Goal: Transaction & Acquisition: Purchase product/service

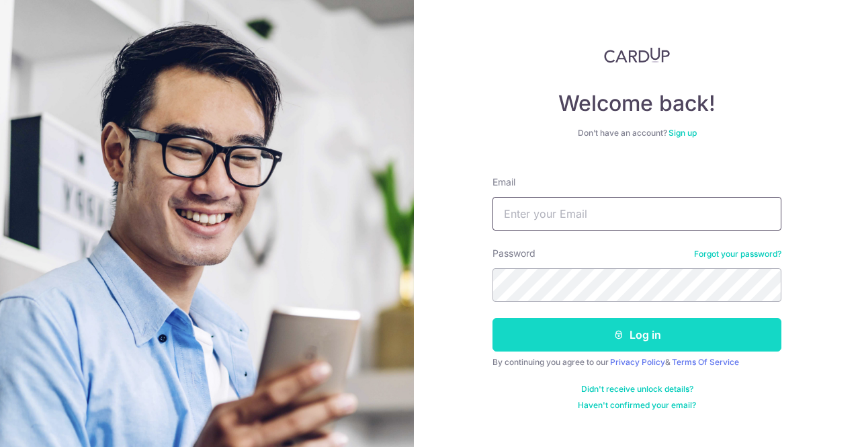
type input "[EMAIL_ADDRESS][DOMAIN_NAME]"
click at [625, 329] on button "Log in" at bounding box center [637, 335] width 289 height 34
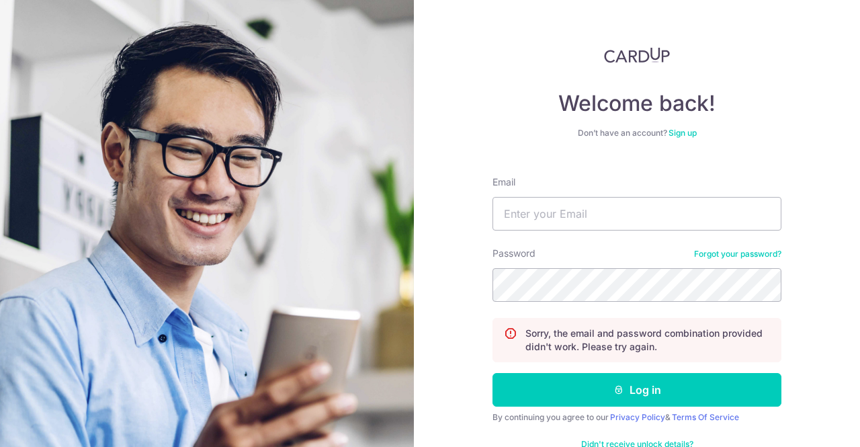
scroll to position [34, 0]
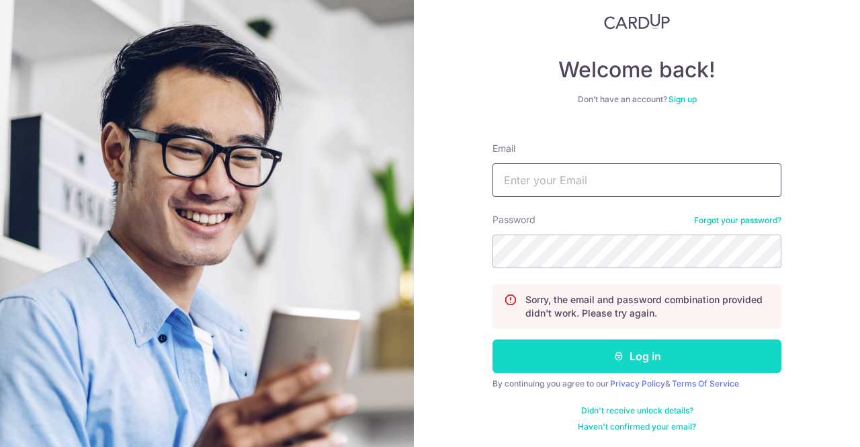
type input "[EMAIL_ADDRESS][DOMAIN_NAME]"
click at [614, 353] on icon "submit" at bounding box center [619, 356] width 11 height 11
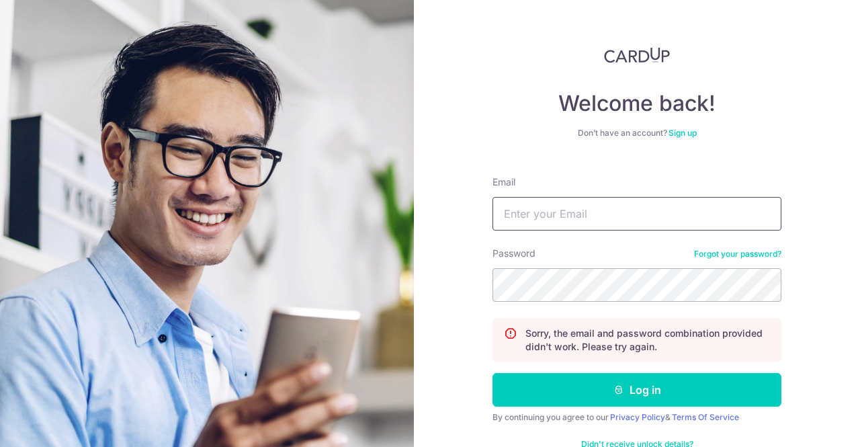
type input "friend_chin@yahoo.com"
click at [473, 284] on div "Welcome back! Don’t have an account? Sign up Email friend_chin@yahoo.com Passwo…" at bounding box center [637, 223] width 446 height 447
click at [482, 282] on div "Welcome back! Don’t have an account? Sign up Email friend_chin@yahoo.com Passwo…" at bounding box center [637, 223] width 446 height 447
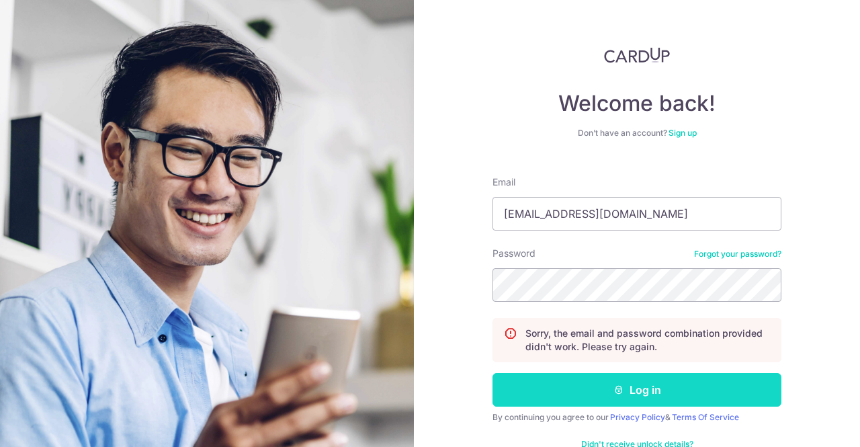
click at [552, 388] on button "Log in" at bounding box center [637, 390] width 289 height 34
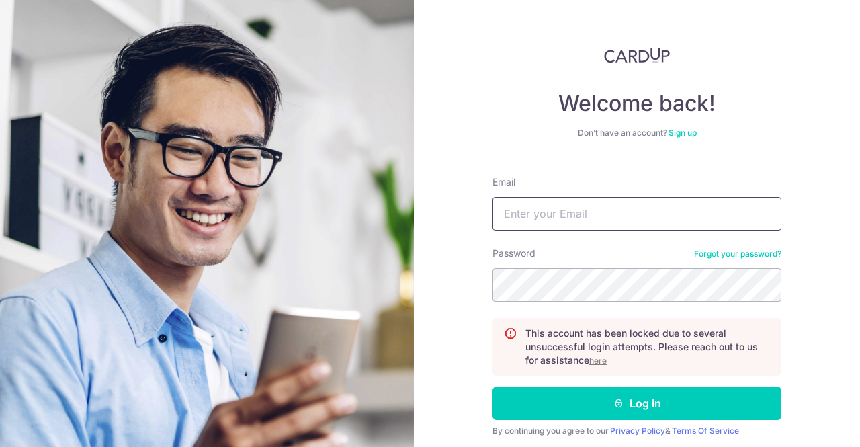
type input "[EMAIL_ADDRESS][DOMAIN_NAME]"
click at [600, 359] on u "here" at bounding box center [598, 361] width 17 height 10
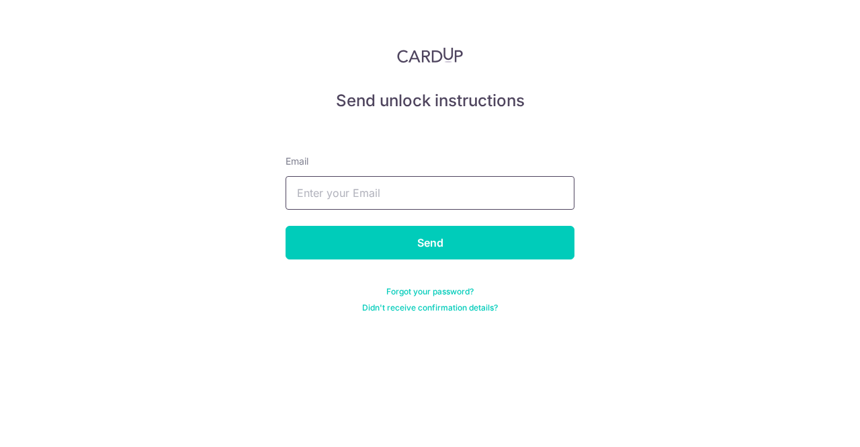
click at [427, 190] on input "text" at bounding box center [430, 193] width 289 height 34
type input "[EMAIL_ADDRESS][DOMAIN_NAME]"
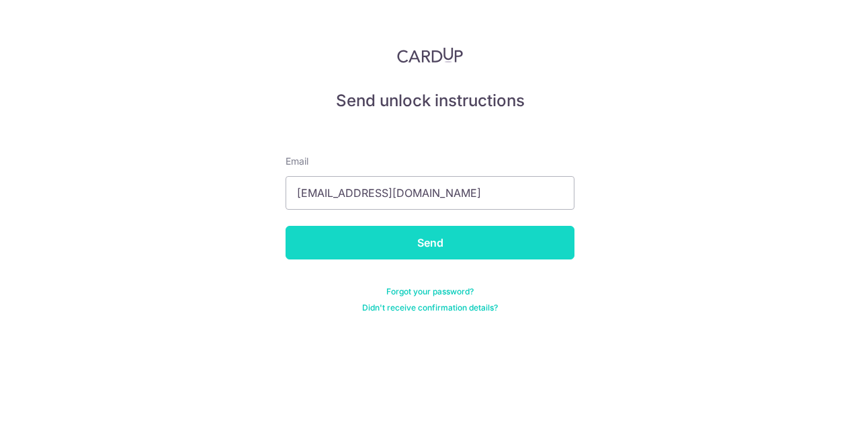
click at [428, 240] on input "Send" at bounding box center [430, 243] width 289 height 34
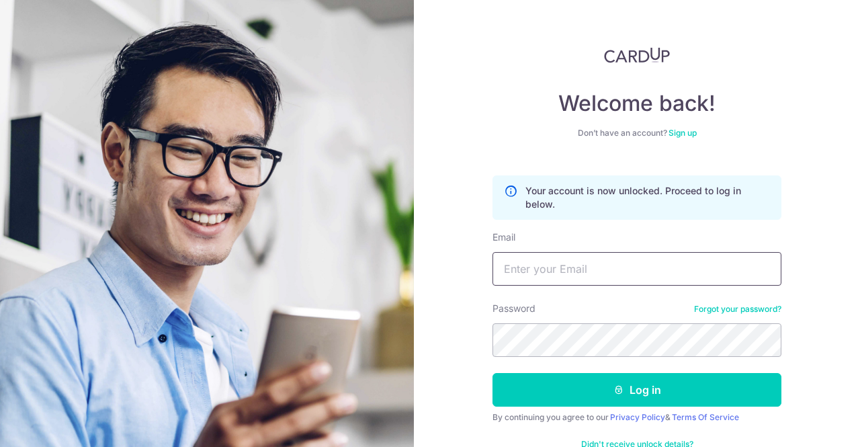
type input "[EMAIL_ADDRESS][DOMAIN_NAME]"
click at [460, 336] on div "Welcome back! Don’t have an account? Sign up Your account is now unlocked. Proc…" at bounding box center [637, 223] width 446 height 447
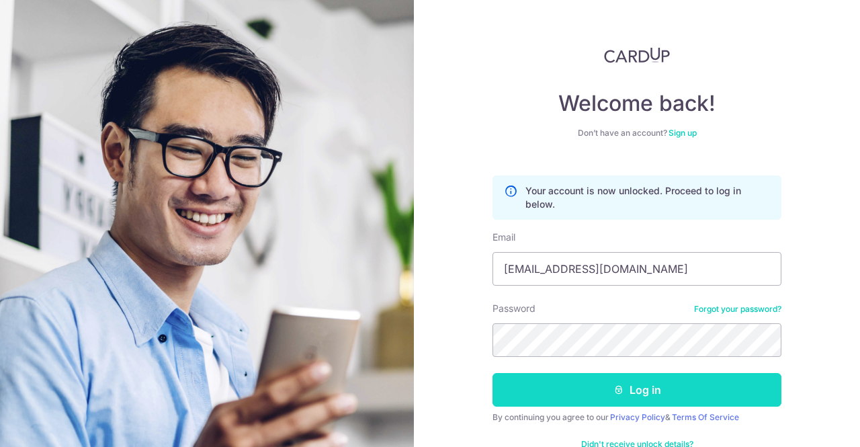
click at [531, 387] on button "Log in" at bounding box center [637, 390] width 289 height 34
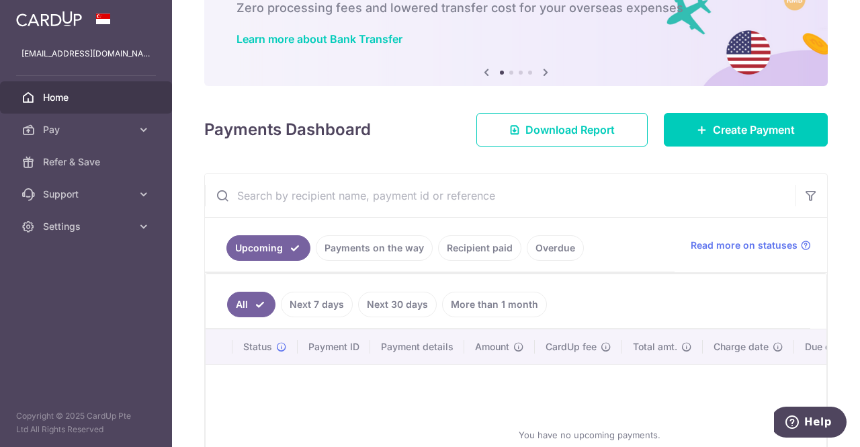
scroll to position [134, 0]
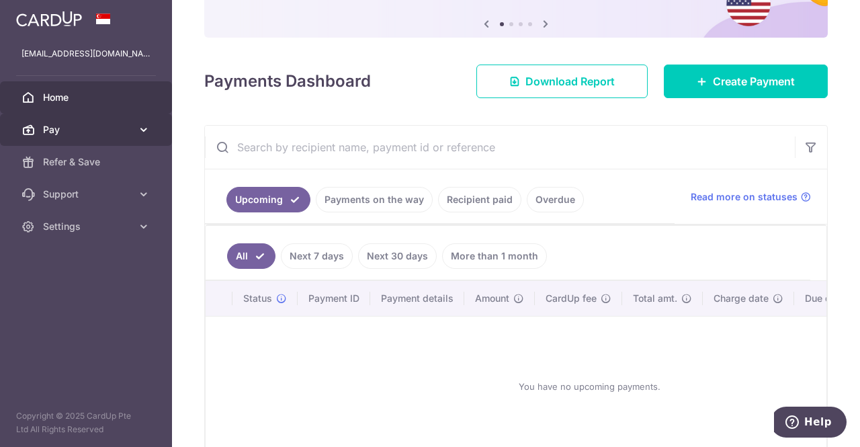
click at [140, 134] on icon at bounding box center [143, 129] width 13 height 13
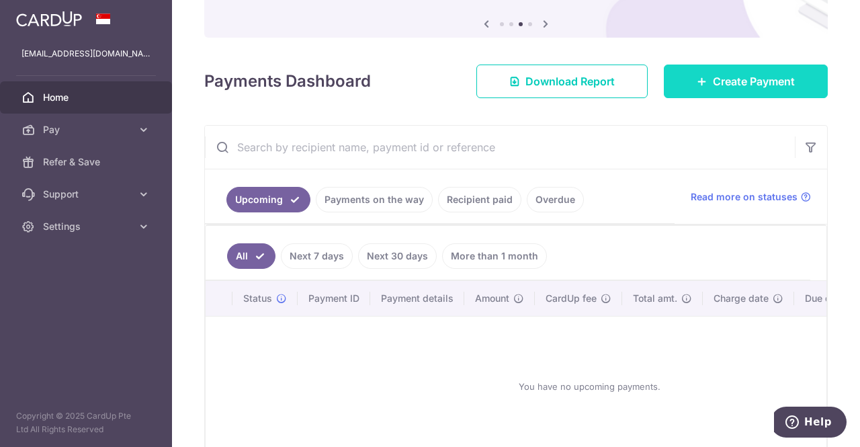
click at [749, 83] on span "Create Payment" at bounding box center [754, 81] width 82 height 16
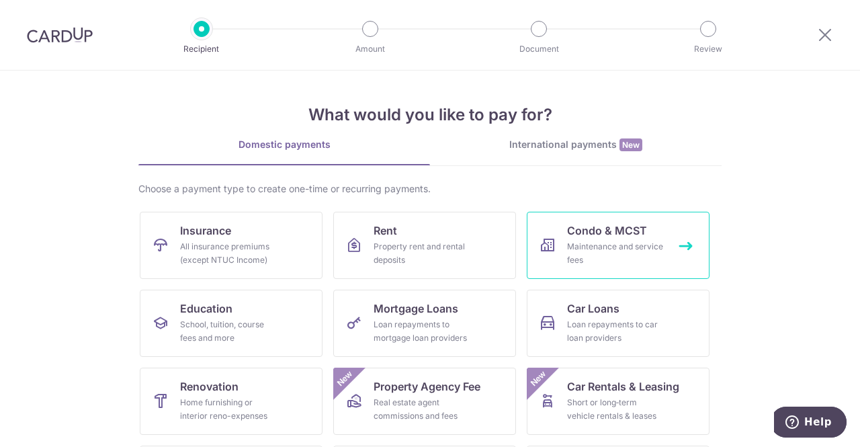
click at [651, 236] on link "Condo & MCST Maintenance and service fees" at bounding box center [618, 245] width 183 height 67
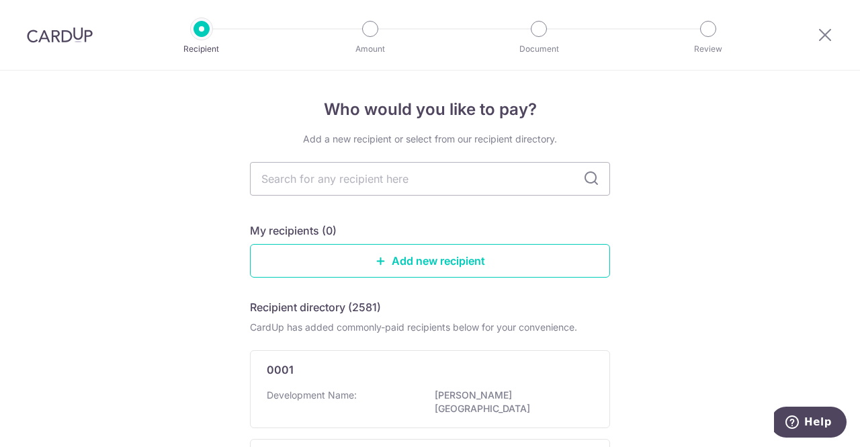
click at [588, 182] on icon at bounding box center [591, 179] width 16 height 16
click at [527, 179] on input "text" at bounding box center [430, 179] width 360 height 34
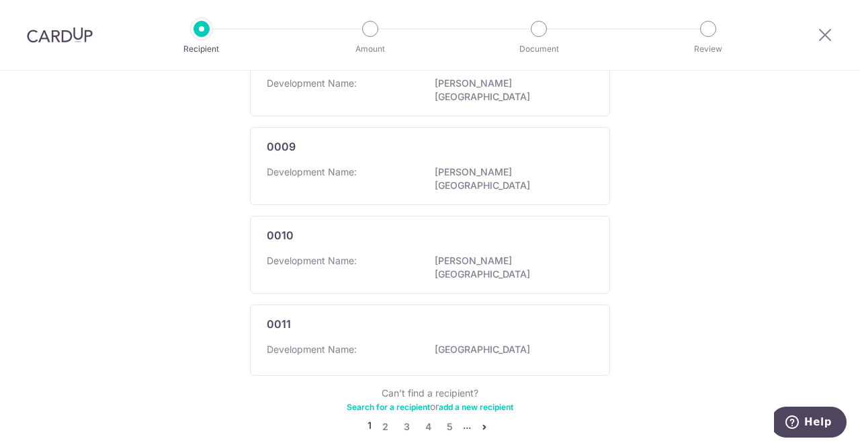
scroll to position [846, 0]
click at [480, 420] on icon "pager" at bounding box center [484, 425] width 11 height 11
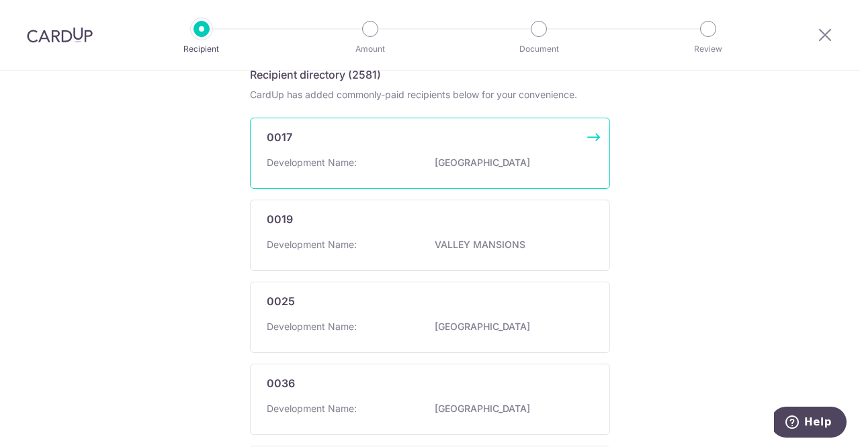
scroll to position [0, 0]
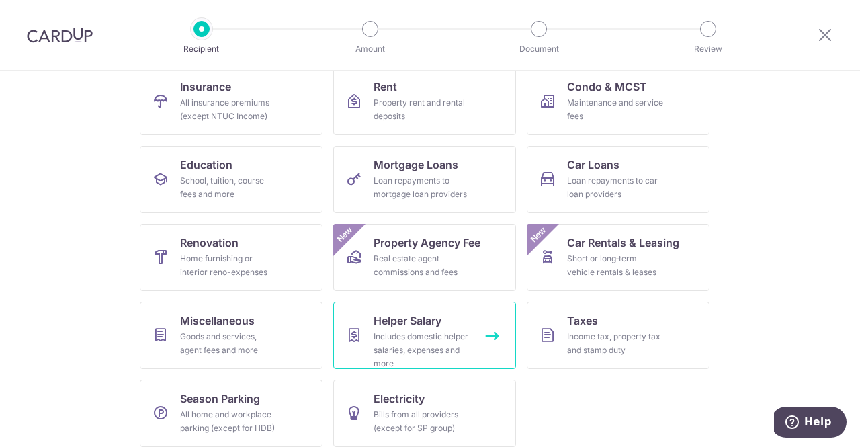
scroll to position [153, 0]
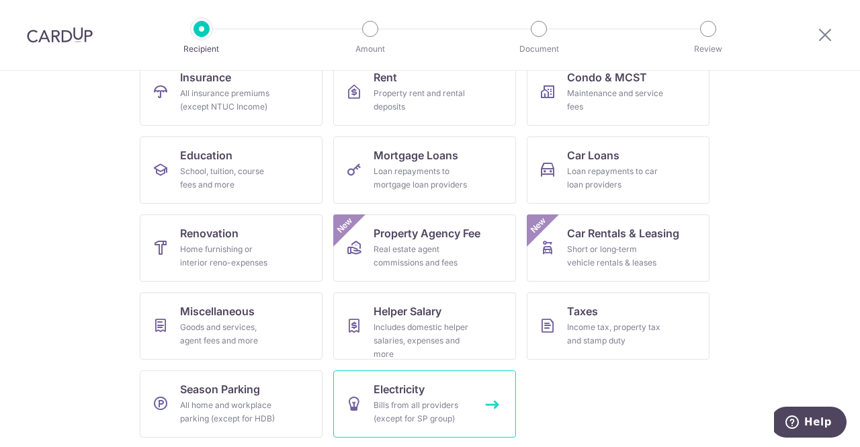
click at [423, 388] on link "Electricity Bills from all providers (except for SP group)" at bounding box center [424, 403] width 183 height 67
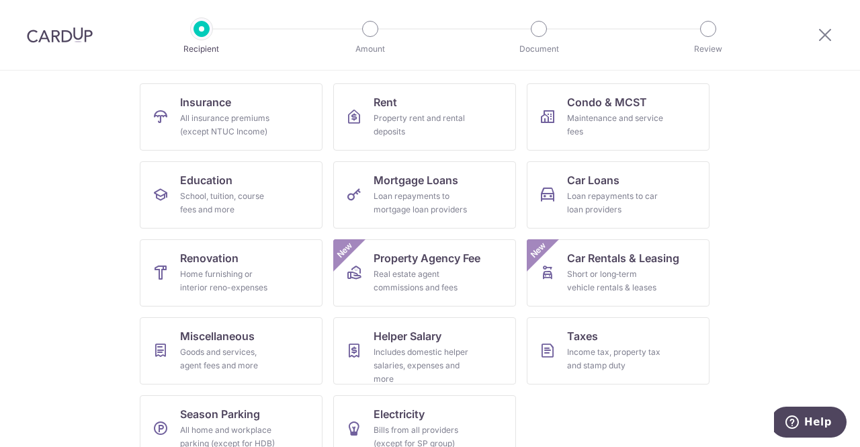
scroll to position [153, 0]
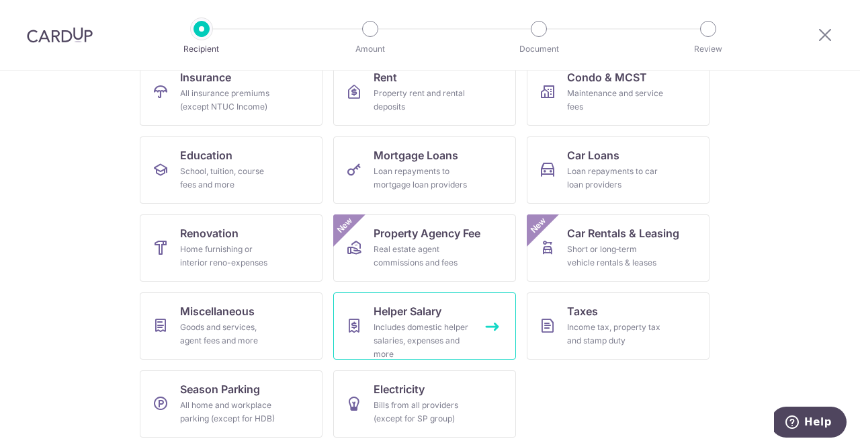
click at [409, 312] on span "Helper Salary" at bounding box center [408, 311] width 68 height 16
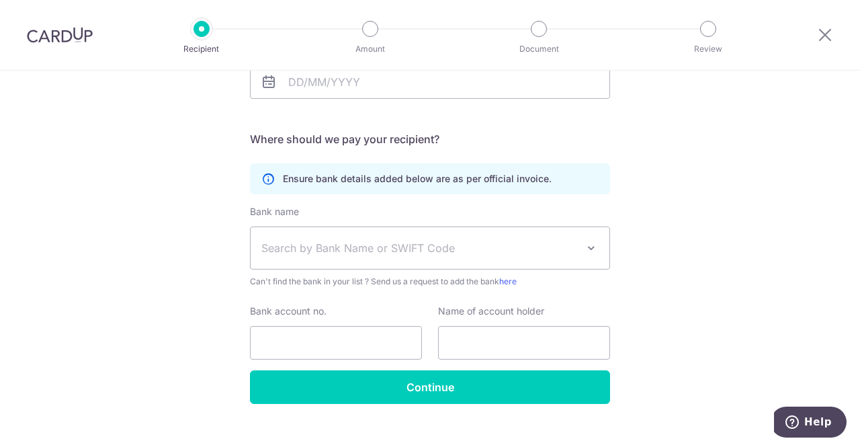
scroll to position [262, 0]
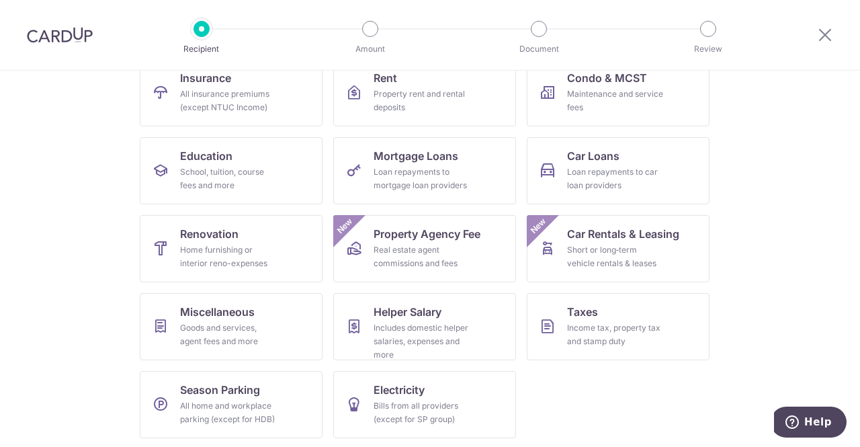
scroll to position [153, 0]
click at [624, 331] on div "Income tax, property tax and stamp duty" at bounding box center [615, 334] width 97 height 27
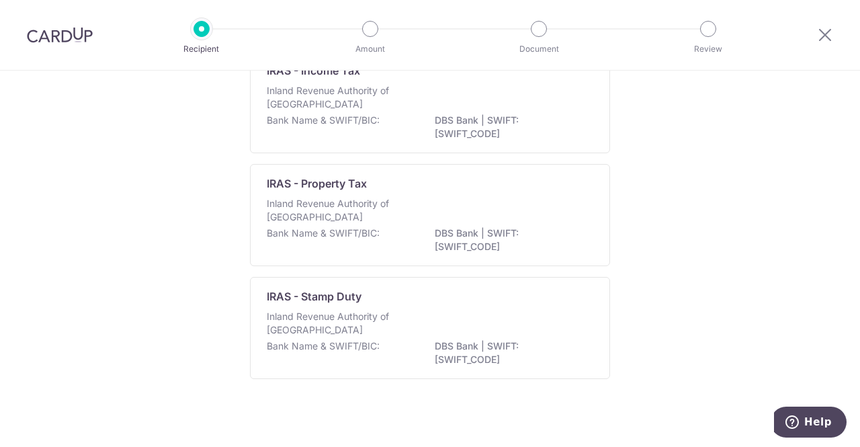
scroll to position [136, 0]
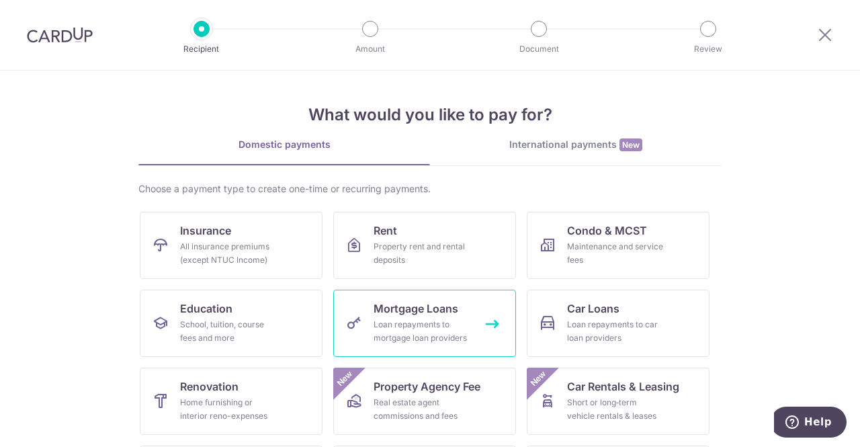
click at [387, 315] on span "Mortgage Loans" at bounding box center [416, 308] width 85 height 16
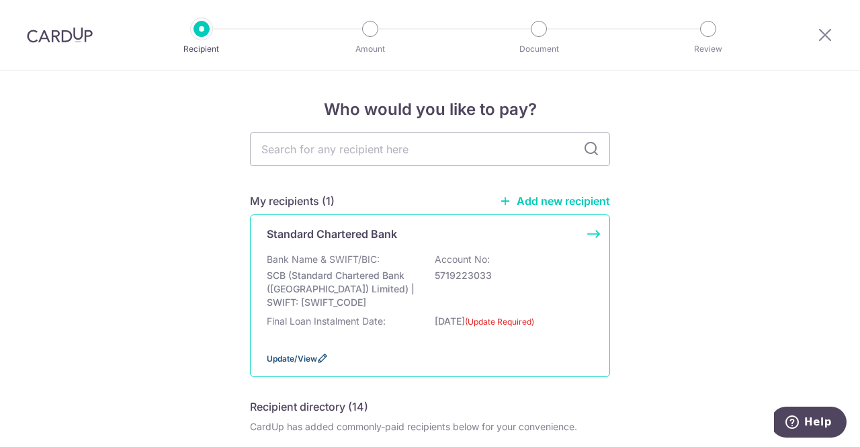
click at [283, 356] on span "Update/View" at bounding box center [292, 359] width 50 height 10
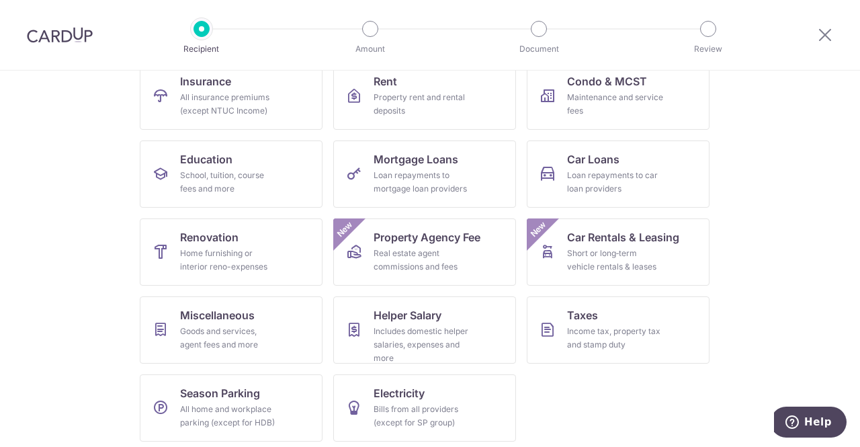
scroll to position [153, 0]
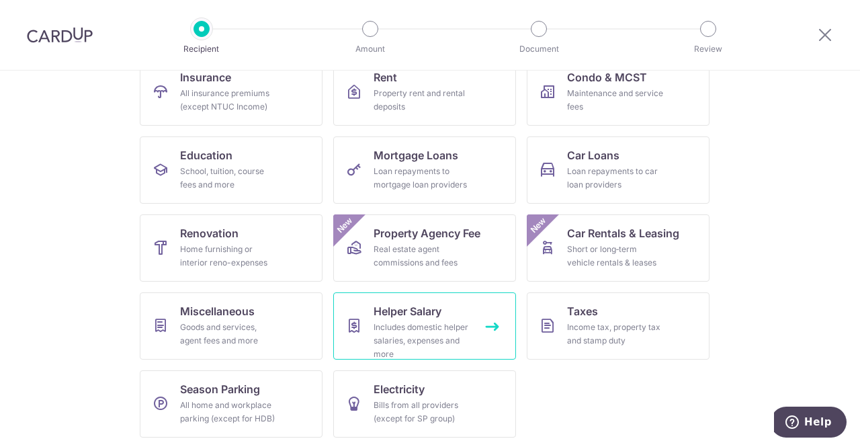
click at [413, 328] on div "Includes domestic helper salaries, expenses and more" at bounding box center [422, 341] width 97 height 40
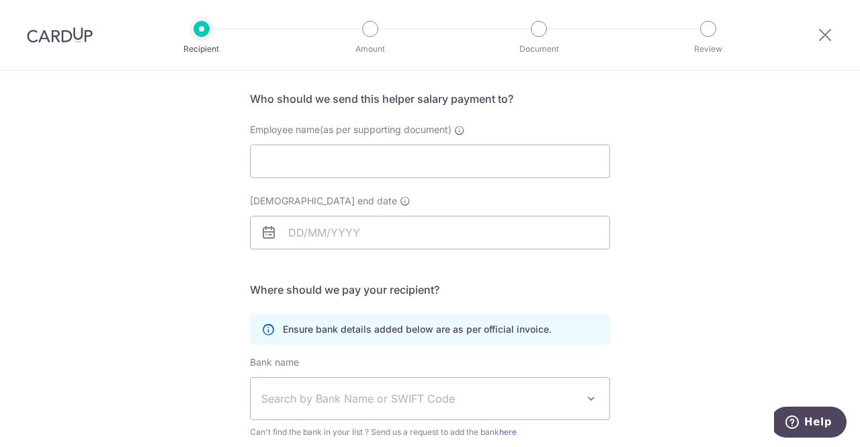
scroll to position [60, 0]
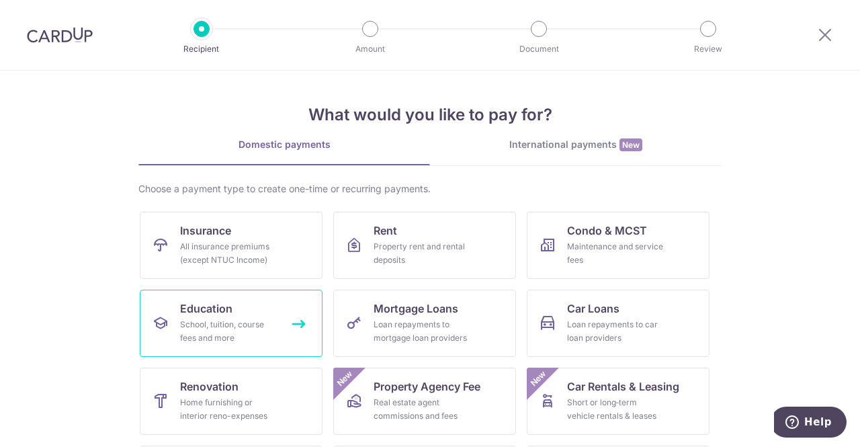
click at [203, 341] on div "School, tuition, course fees and more" at bounding box center [228, 331] width 97 height 27
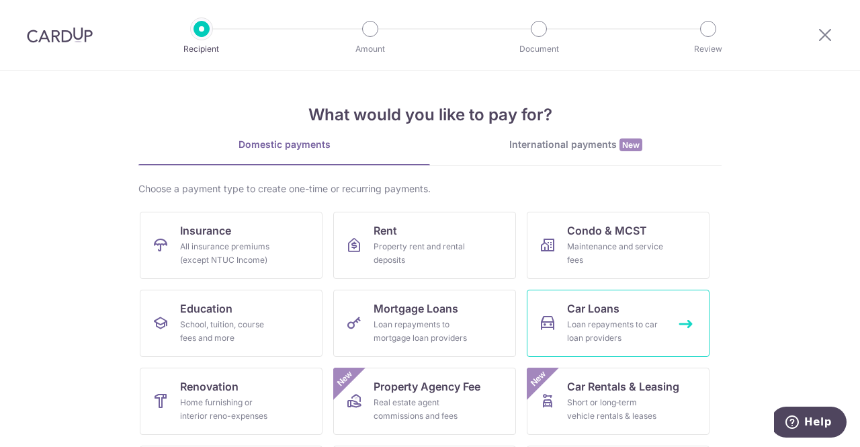
click at [568, 328] on div "Loan repayments to car loan providers" at bounding box center [615, 331] width 97 height 27
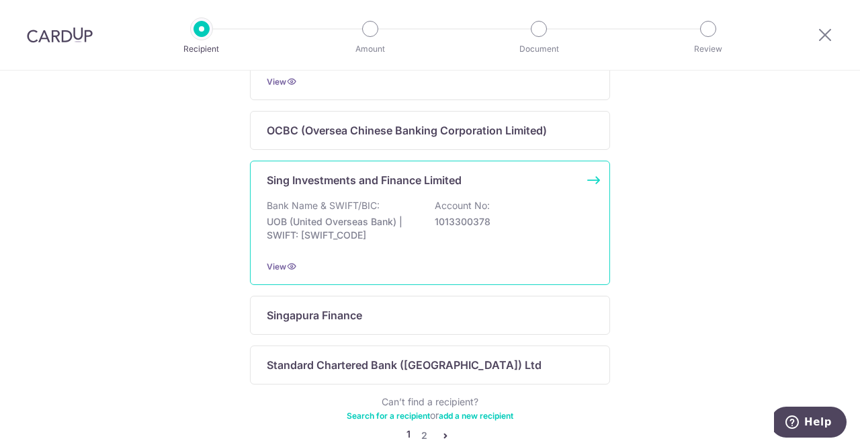
scroll to position [949, 0]
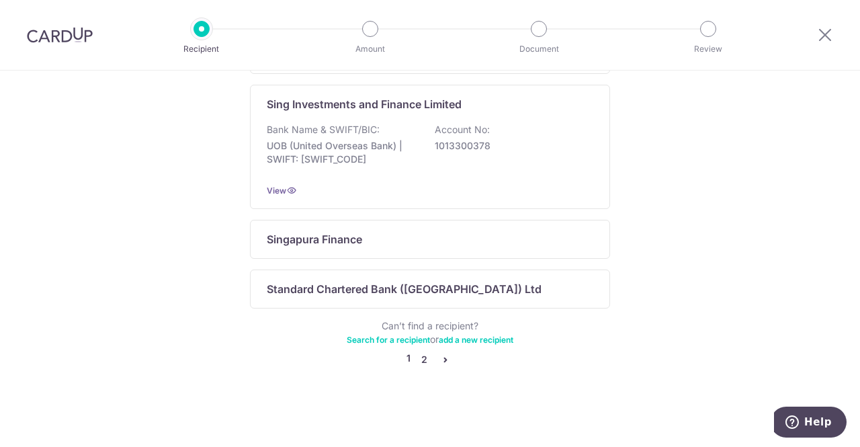
click at [422, 361] on link "2" at bounding box center [424, 360] width 16 height 16
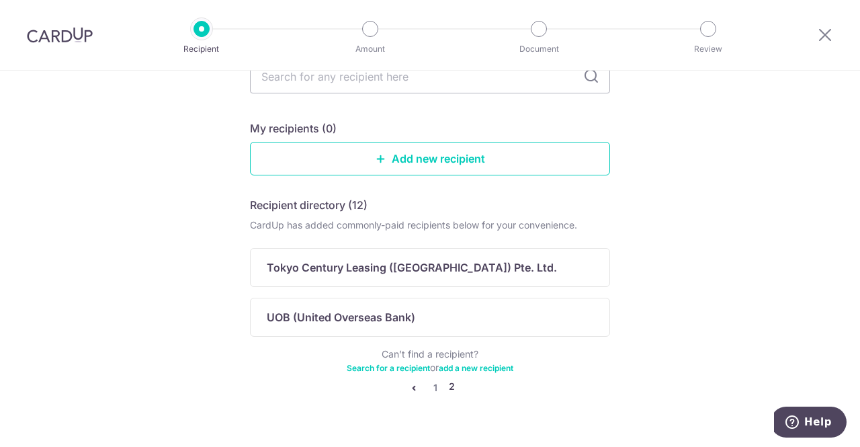
scroll to position [128, 0]
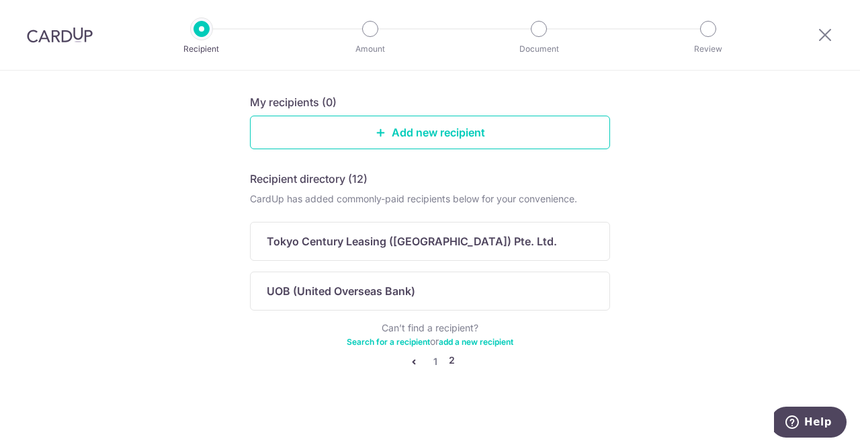
click at [410, 362] on icon "pager" at bounding box center [414, 361] width 11 height 11
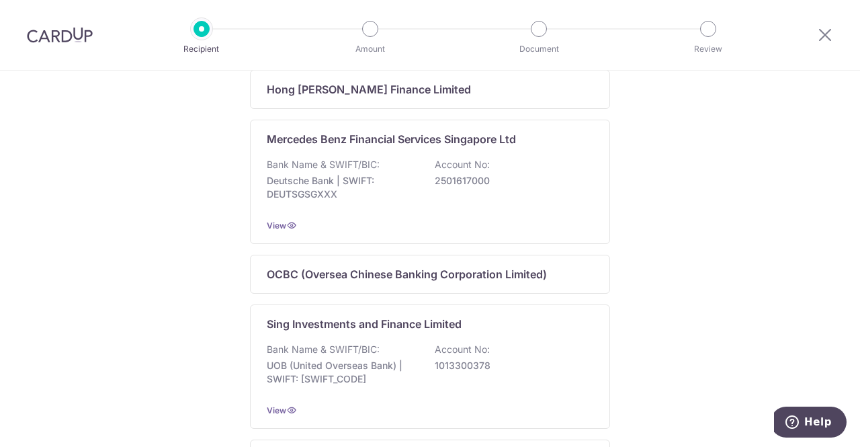
scroll to position [807, 0]
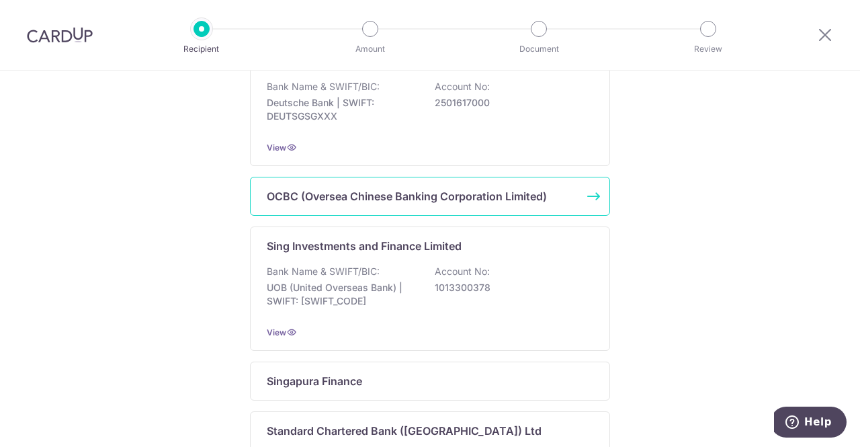
click at [417, 204] on p "OCBC (Oversea Chinese Banking Corporation Limited)" at bounding box center [407, 196] width 280 height 16
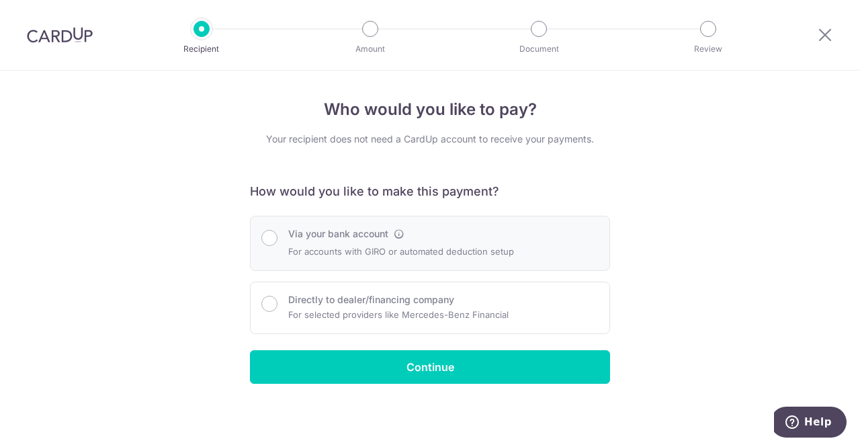
click at [508, 225] on div "Via your bank account For accounts with GIRO or automated deduction setup" at bounding box center [430, 243] width 360 height 55
radio input "true"
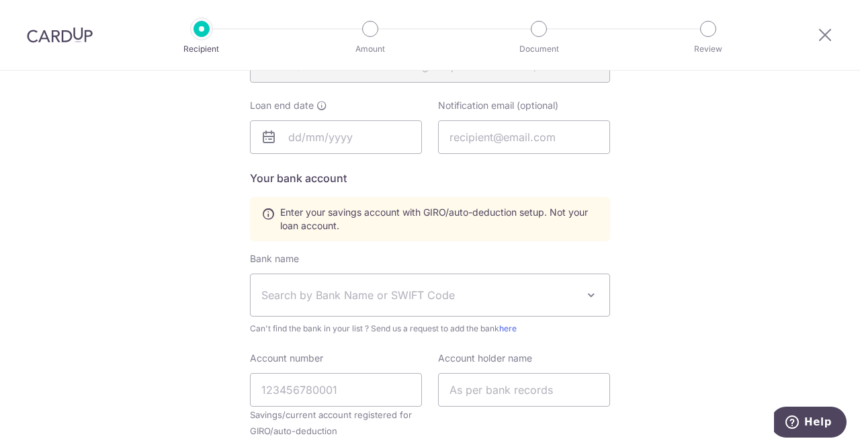
scroll to position [355, 0]
